Goal: Transaction & Acquisition: Download file/media

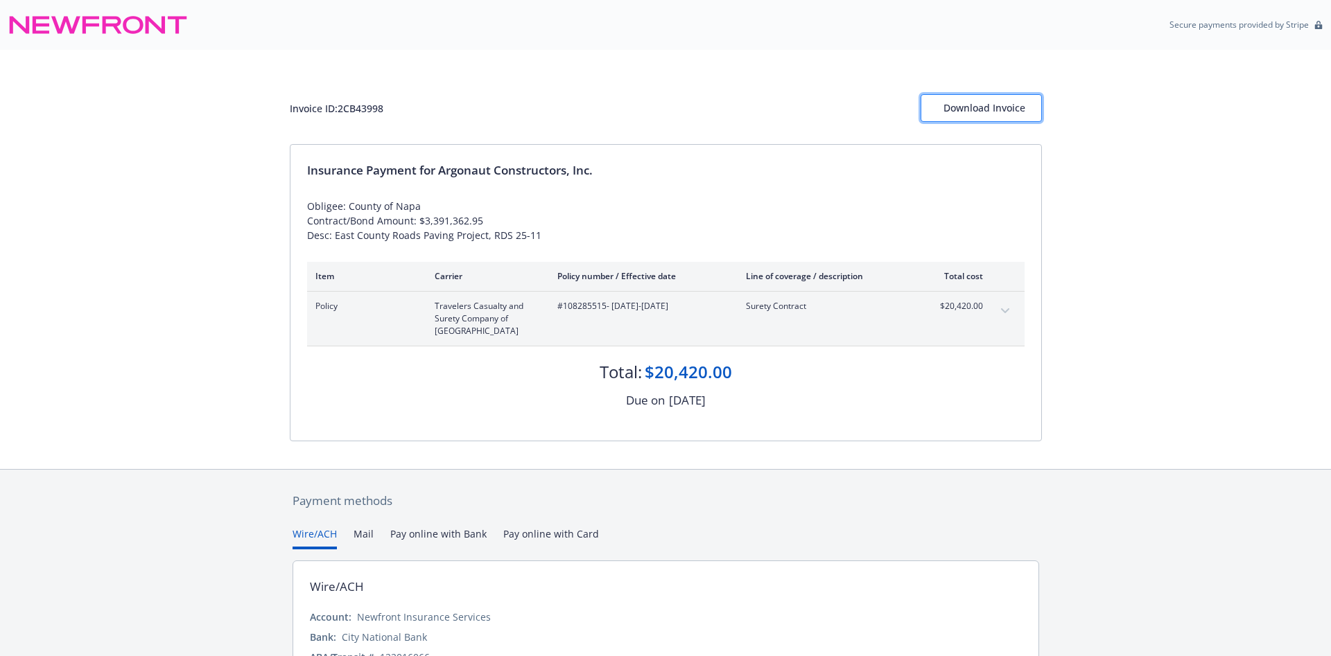
click at [986, 107] on div "Download Invoice" at bounding box center [981, 108] width 76 height 26
